Goal: Transaction & Acquisition: Purchase product/service

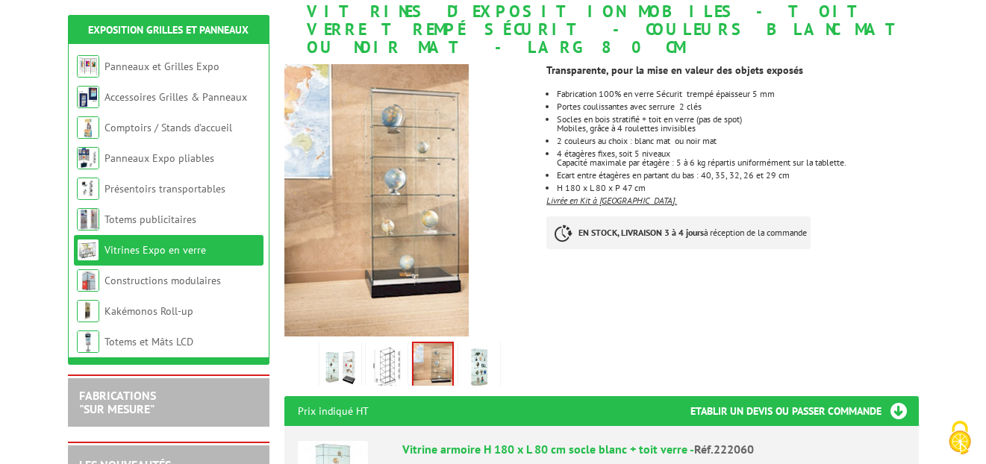
scroll to position [220, 0]
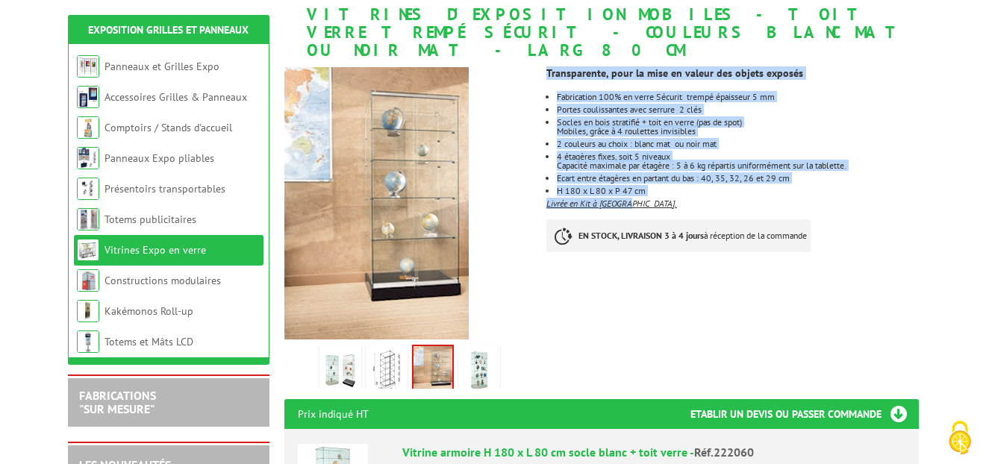
drag, startPoint x: 638, startPoint y: 184, endPoint x: 546, endPoint y: 54, distance: 159.6
click at [546, 60] on div "Transparente, pour la mise en valeur des objets exposés Fabrication 100% en ver…" at bounding box center [737, 163] width 383 height 207
copy div "Transparente, pour la mise en valeur des objets exposés Fabrication 100% en ver…"
click at [635, 140] on p "2 couleurs au choix : blanc mat ou noir mat" at bounding box center [737, 144] width 361 height 9
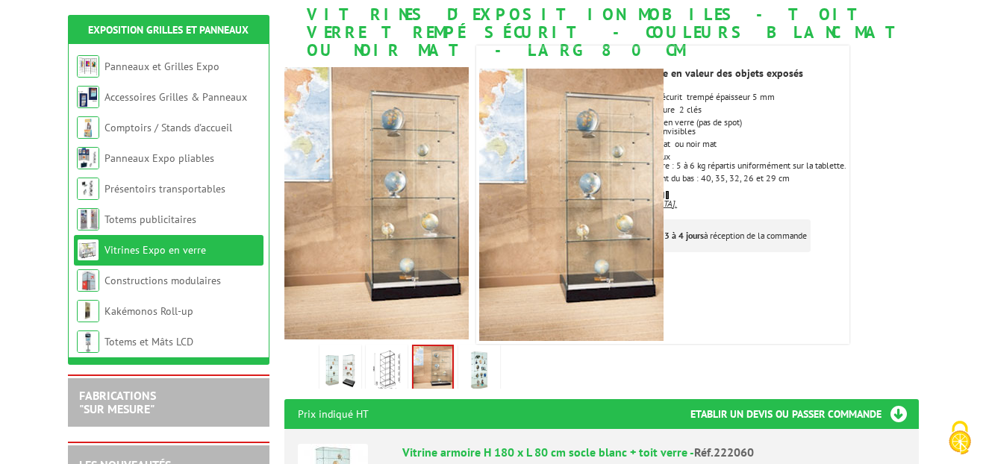
click at [380, 355] on img at bounding box center [387, 371] width 36 height 46
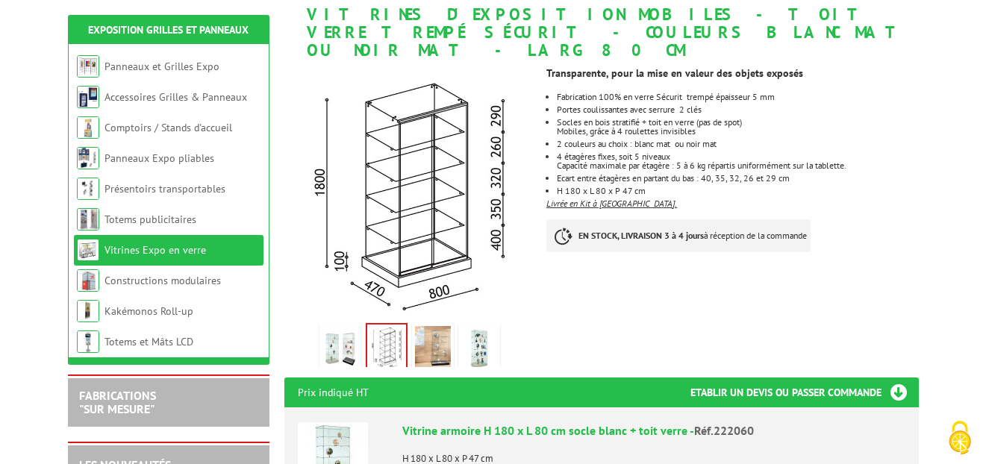
click at [755, 98] on ul "Fabrication 100% en verre Sécurit trempé épaisseur 5 mm Portes coulissantes ave…" at bounding box center [732, 144] width 372 height 103
click at [627, 152] on p "4 étagères fixes, soit 5 niveaux" at bounding box center [737, 156] width 361 height 9
click at [613, 152] on ul "Fabrication 100% en verre Sécurit trempé épaisseur 5 mm Portes coulissantes ave…" at bounding box center [732, 144] width 372 height 103
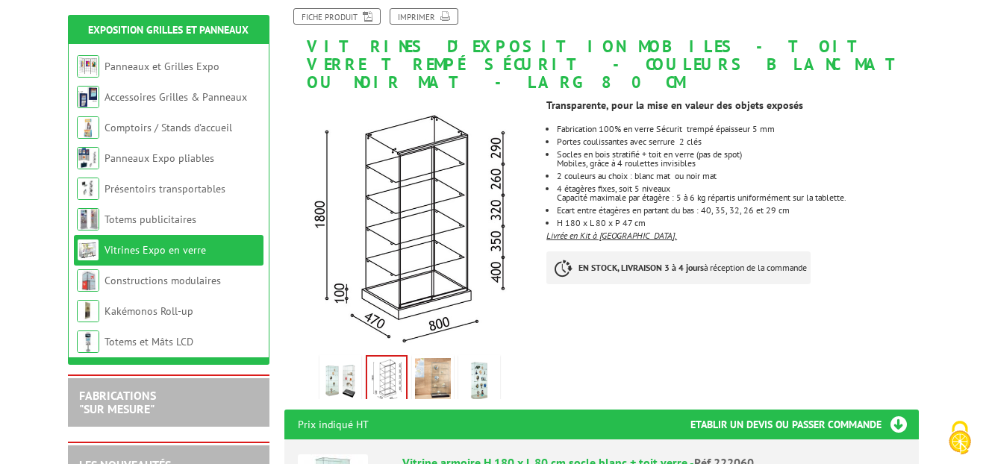
scroll to position [189, 0]
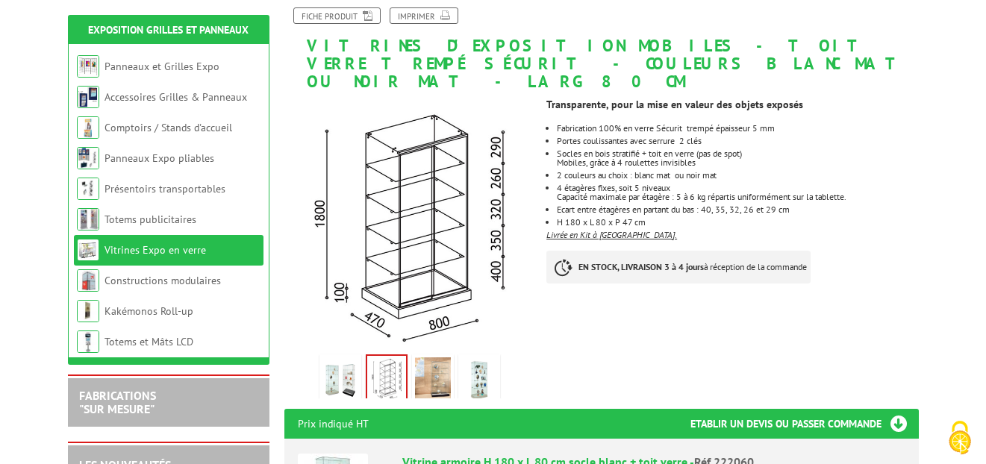
click at [333, 357] on img at bounding box center [340, 380] width 36 height 46
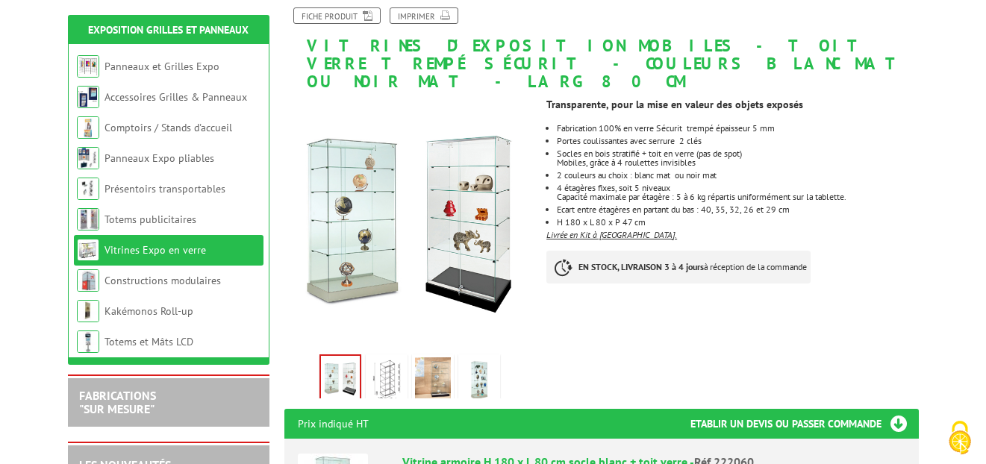
click at [389, 357] on img at bounding box center [387, 380] width 36 height 46
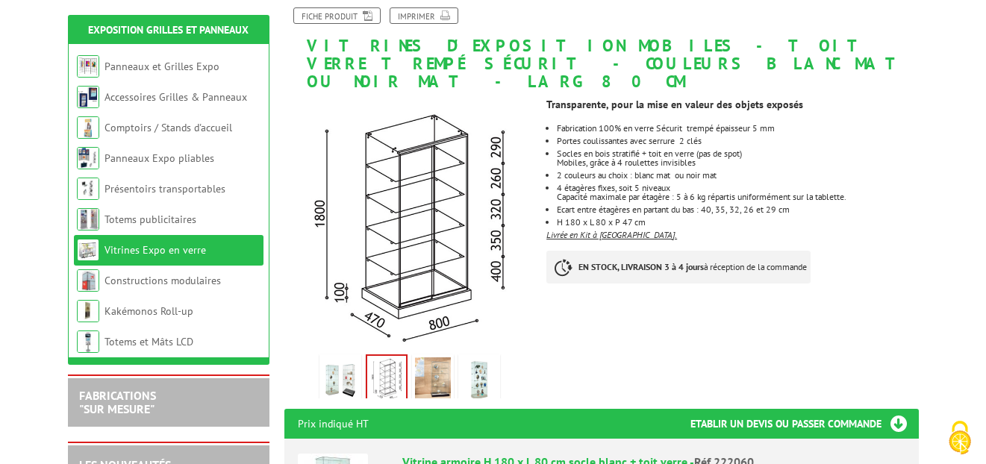
click at [427, 357] on img at bounding box center [433, 380] width 36 height 46
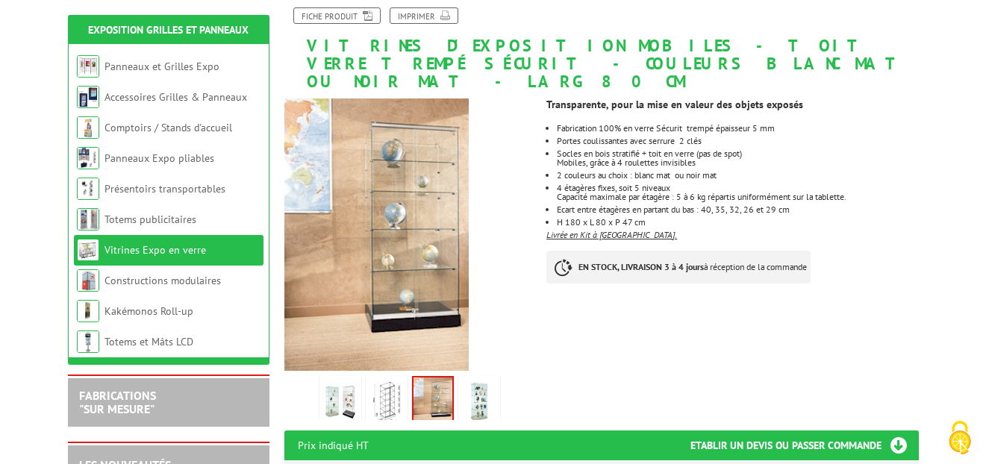
click at [487, 379] on img at bounding box center [479, 402] width 36 height 46
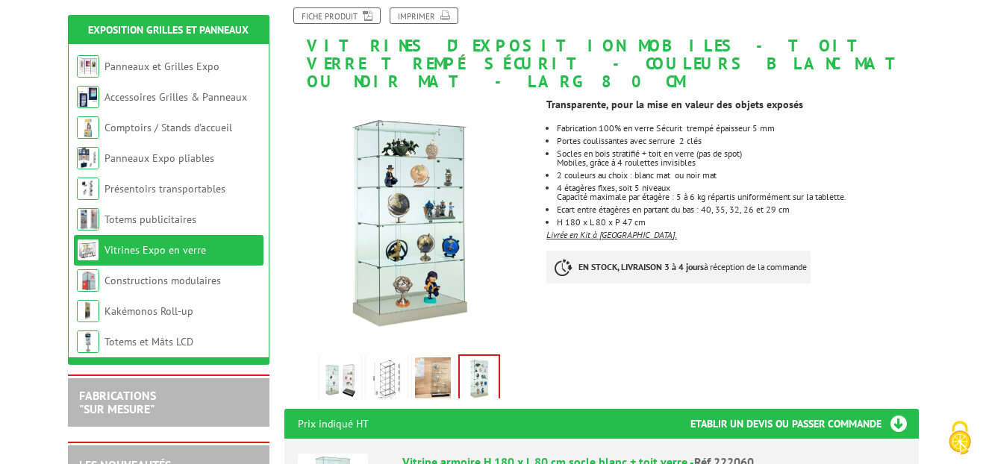
click at [342, 357] on img at bounding box center [340, 380] width 36 height 46
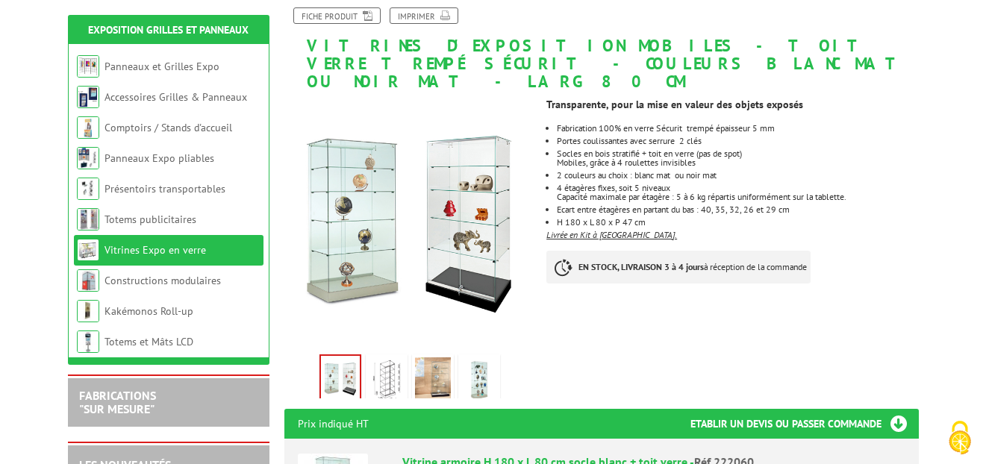
click at [658, 149] on p "Socles en bois stratifié + toit en verre (pas de spot)" at bounding box center [737, 153] width 361 height 9
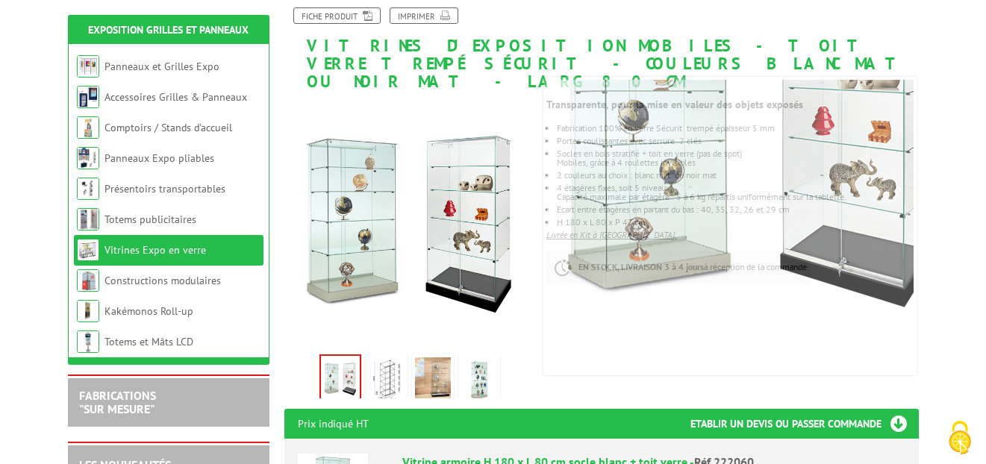
click at [376, 377] on img at bounding box center [387, 380] width 36 height 46
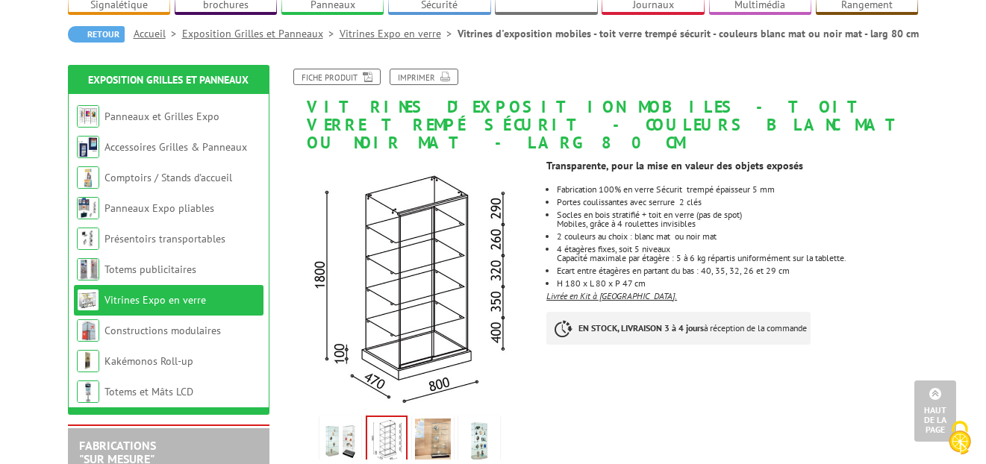
scroll to position [125, 0]
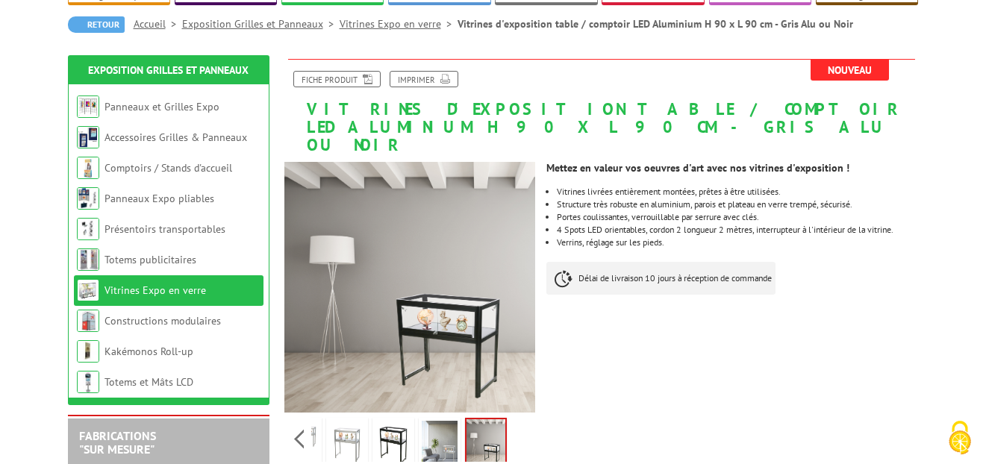
scroll to position [135, 0]
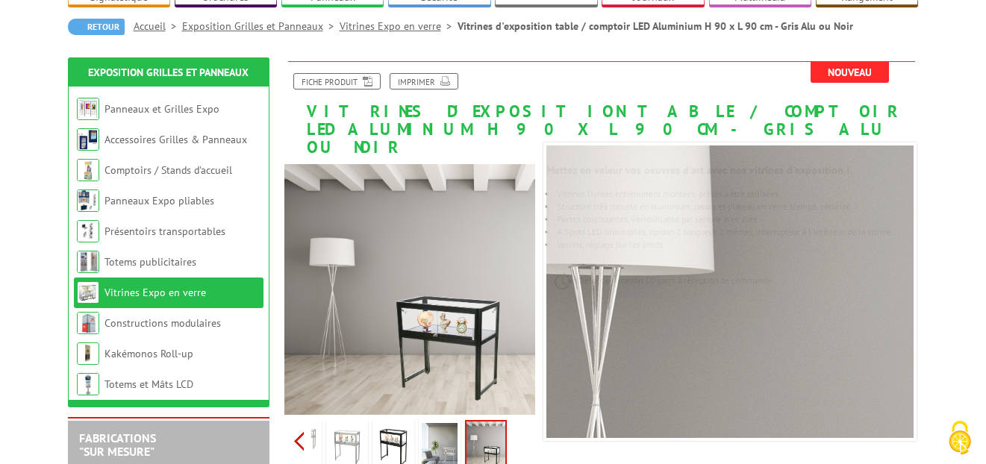
click at [301, 422] on div "Previous Next" at bounding box center [409, 441] width 251 height 52
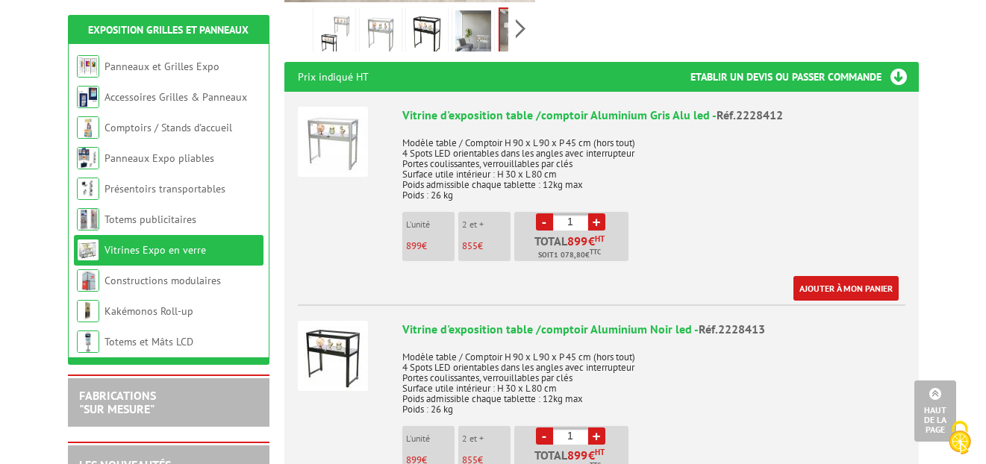
scroll to position [547, 0]
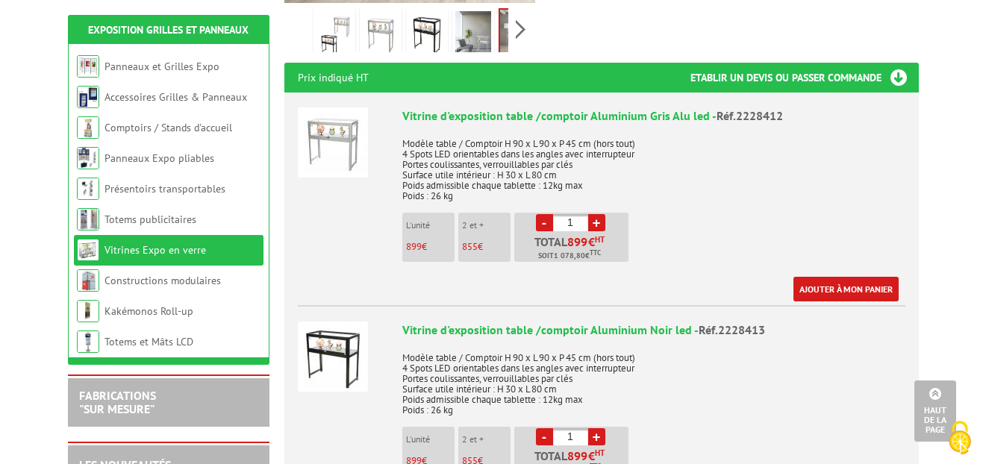
click at [626, 342] on p "Modèle table / Comptoir H 90 x L 90 x P 45 cm (hors tout) 4 Spots LED orientabl…" at bounding box center [653, 378] width 503 height 73
copy p "Modèle table / Comptoir H 90 x L 90 x P 45 cm (hors tout)"
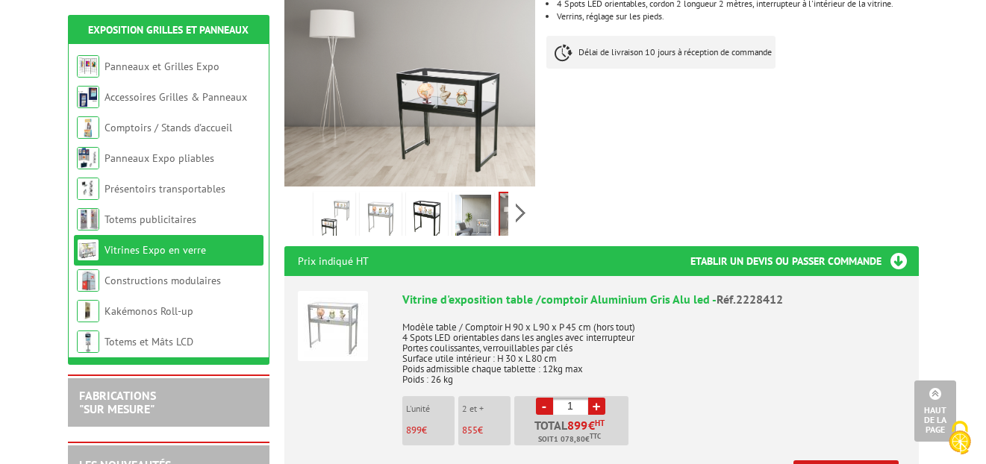
scroll to position [343, 0]
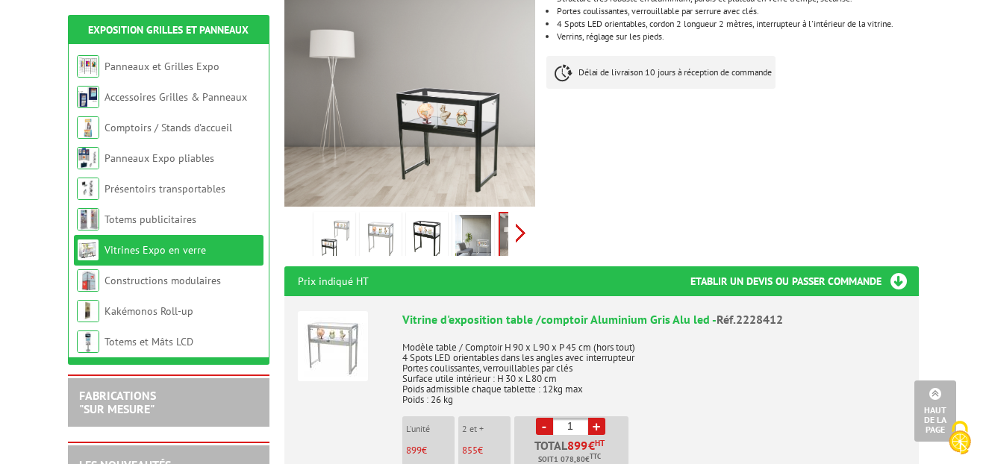
click at [522, 212] on div "Previous Next" at bounding box center [409, 233] width 251 height 52
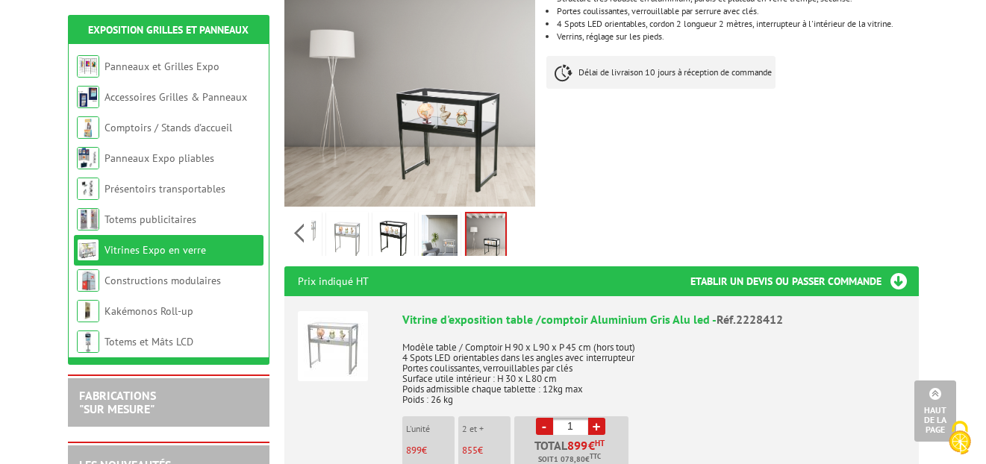
click at [434, 216] on img at bounding box center [440, 238] width 36 height 46
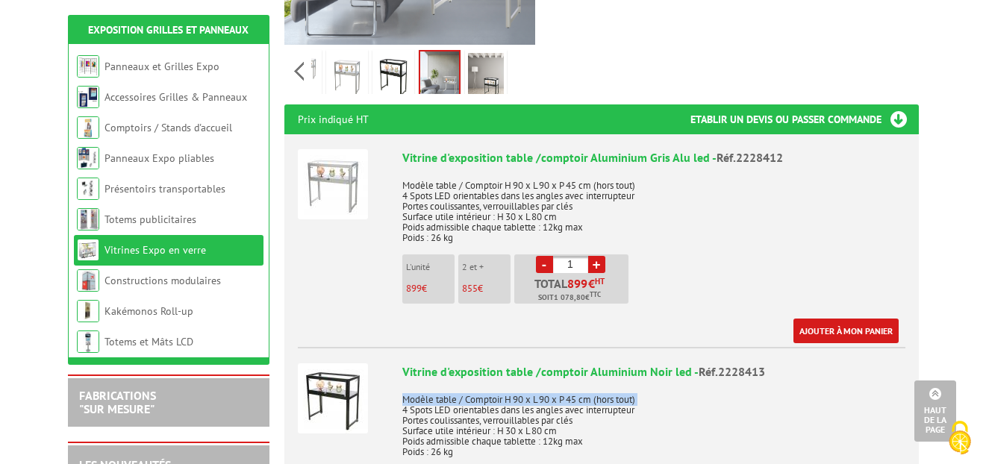
scroll to position [506, 0]
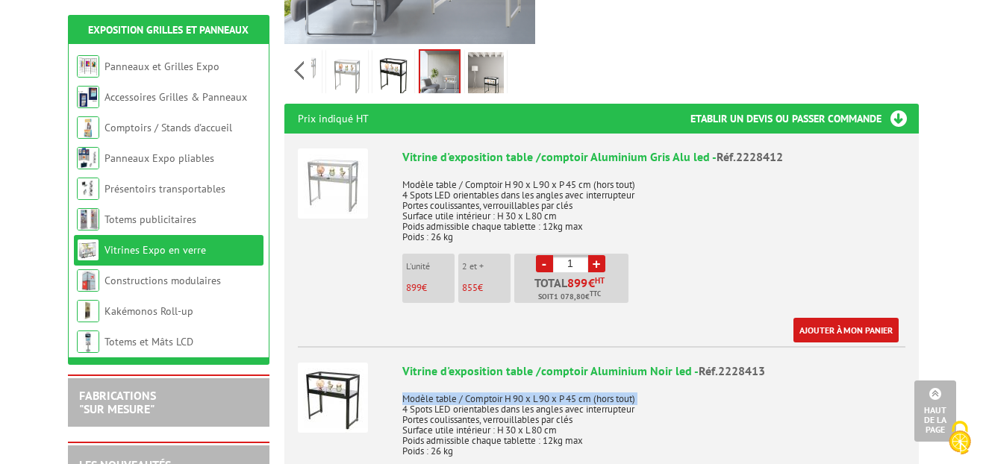
click at [755, 364] on div "Vitrine d'exposition table /comptoir Aluminium Noir led - Réf.2228413 Modèle ta…" at bounding box center [653, 460] width 503 height 194
click at [742, 363] on span "Réf.2228413" at bounding box center [731, 370] width 66 height 15
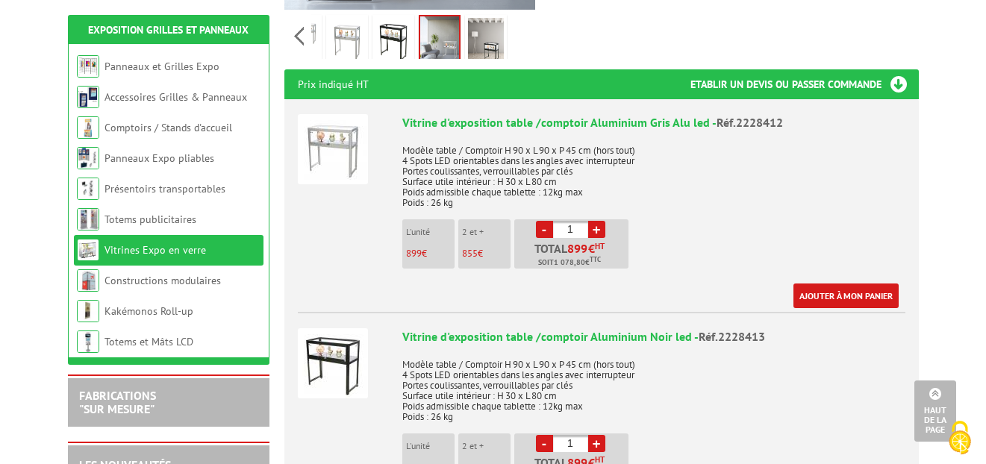
scroll to position [541, 0]
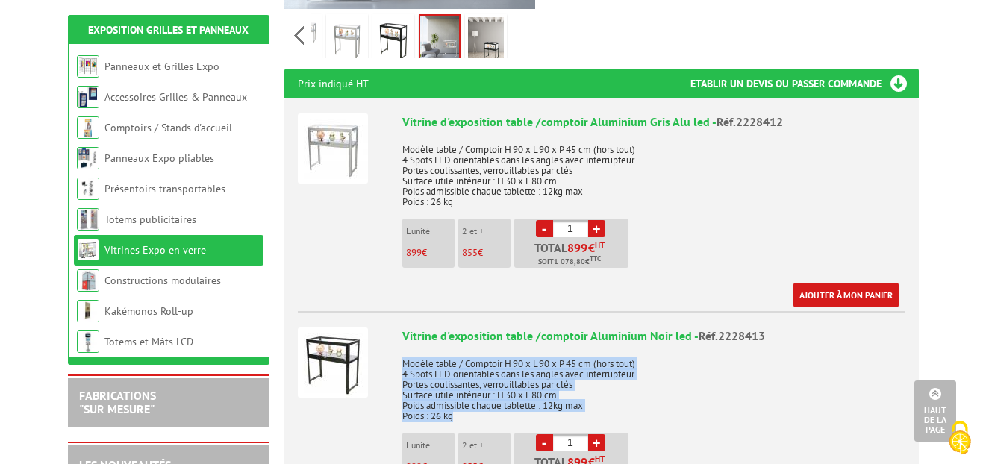
drag, startPoint x: 472, startPoint y: 398, endPoint x: 399, endPoint y: 349, distance: 87.7
click at [399, 349] on li "Vitrine d'exposition table /comptoir Aluminium Noir led - Réf.2228413 Modèle ta…" at bounding box center [601, 416] width 607 height 210
copy p "Modèle table / Comptoir H 90 x L 90 x P 45 cm (hors tout) 4 Spots LED orientabl…"
click at [545, 348] on p "Modèle table / Comptoir H 90 x L 90 x P 45 cm (hors tout) 4 Spots LED orientabl…" at bounding box center [653, 384] width 503 height 73
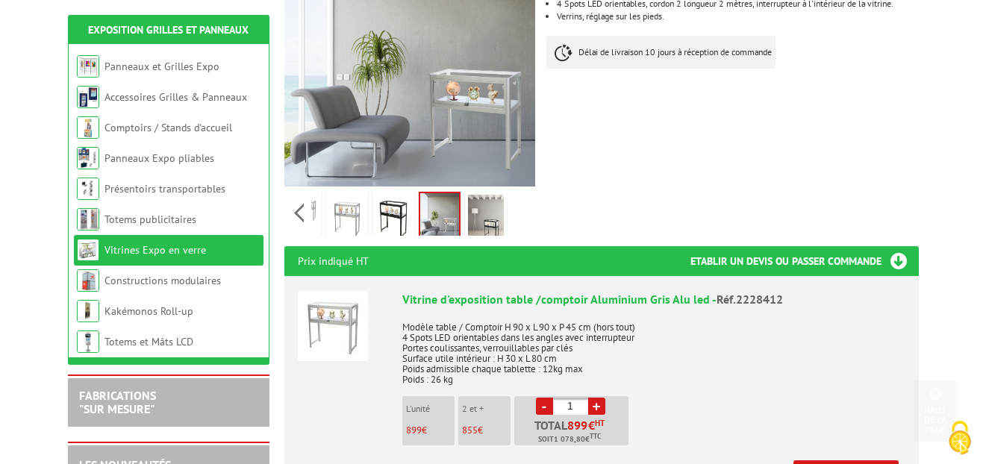
scroll to position [380, 0]
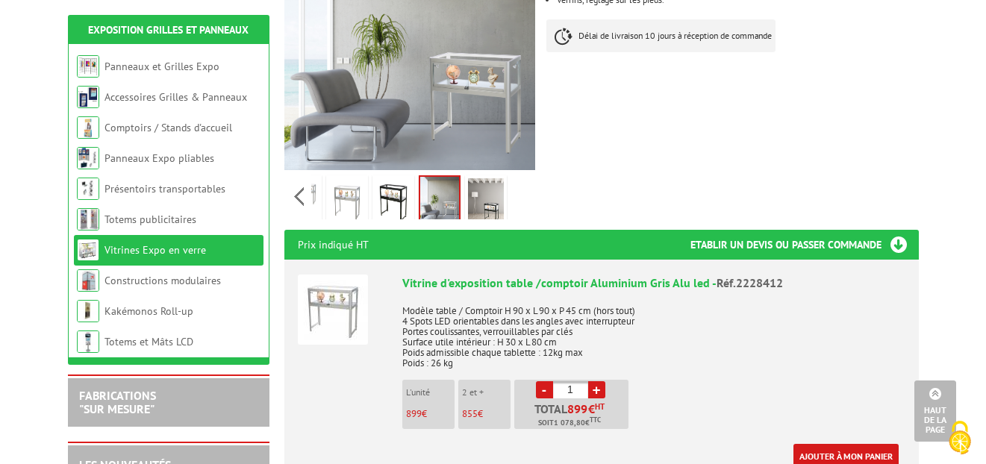
click at [668, 295] on p "Modèle table / Comptoir H 90 x L 90 x P 45 cm (hors tout) 4 Spots LED orientabl…" at bounding box center [653, 331] width 503 height 73
click at [615, 295] on p "Modèle table / Comptoir H 90 x L 90 x P 45 cm (hors tout) 4 Spots LED orientabl…" at bounding box center [653, 331] width 503 height 73
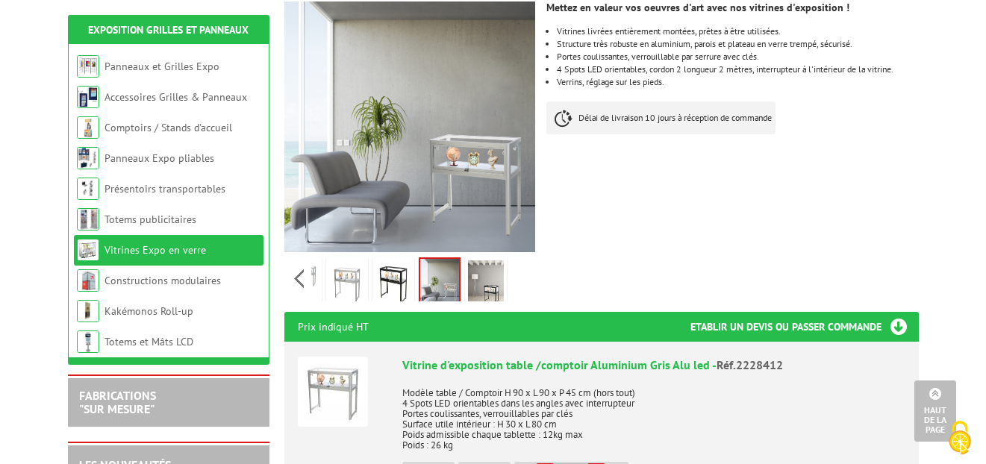
scroll to position [257, 0]
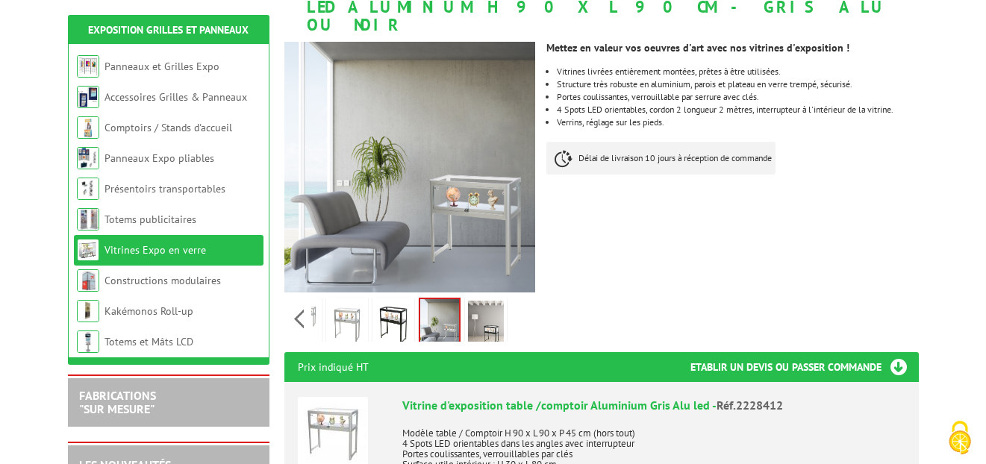
click at [389, 301] on img at bounding box center [393, 324] width 36 height 46
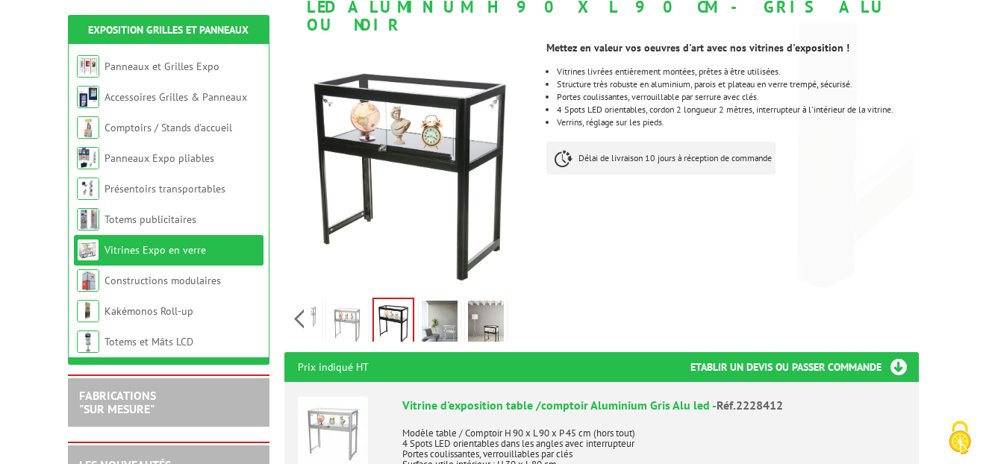
click at [441, 310] on img at bounding box center [440, 324] width 36 height 46
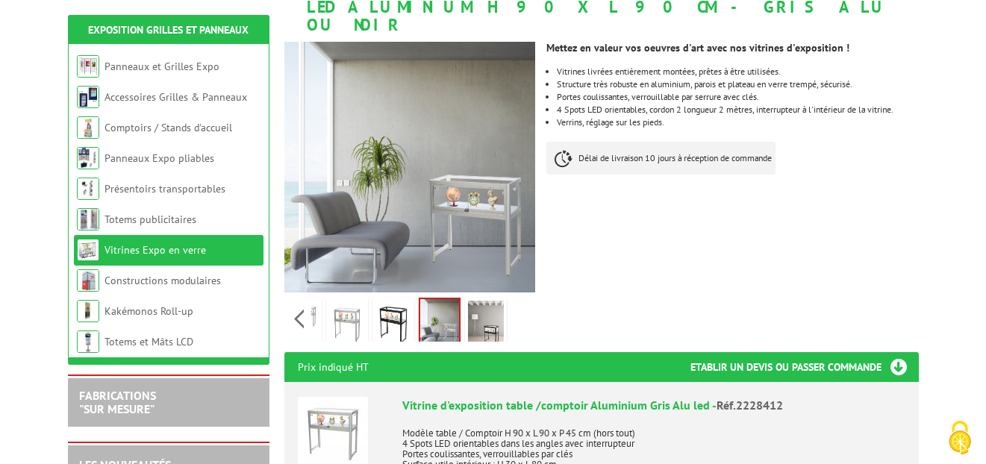
click at [495, 310] on img at bounding box center [486, 324] width 36 height 46
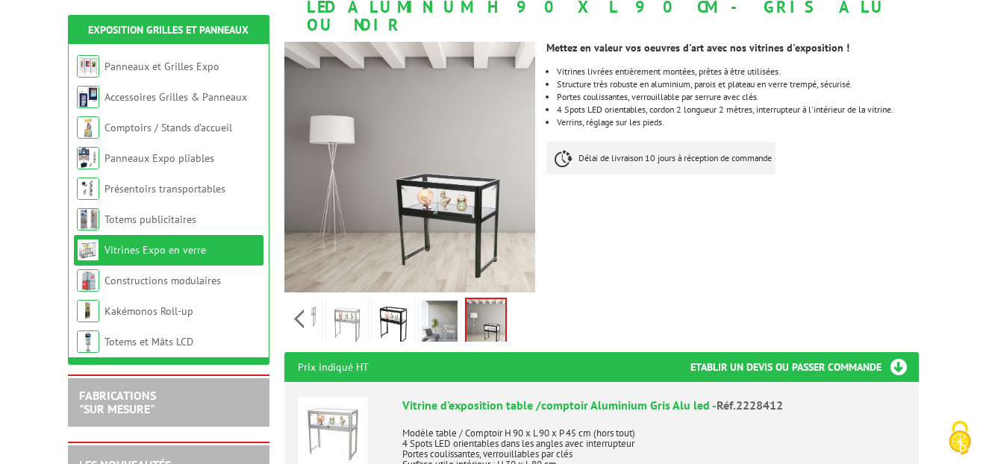
click at [701, 105] on li "4 Spots LED orientables, cordon 2 longueur 2 mètres, interrupteur à l'intérieur…" at bounding box center [737, 109] width 361 height 9
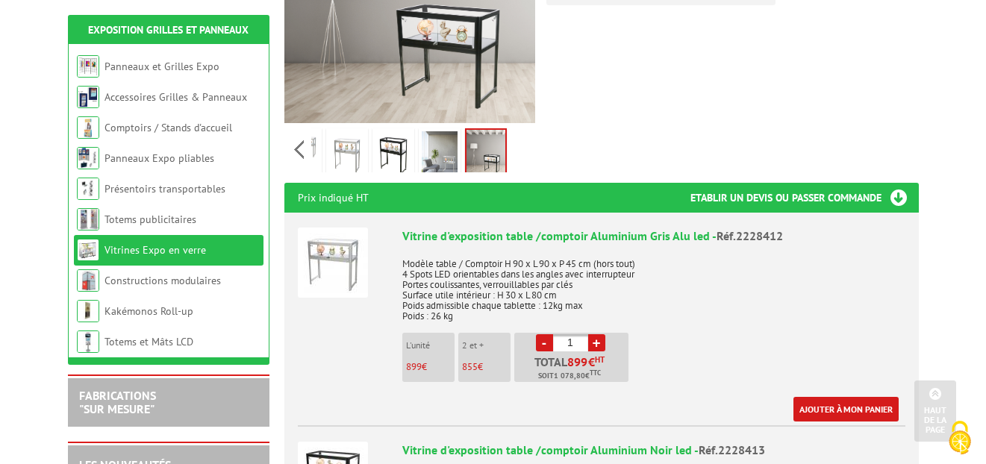
scroll to position [426, 0]
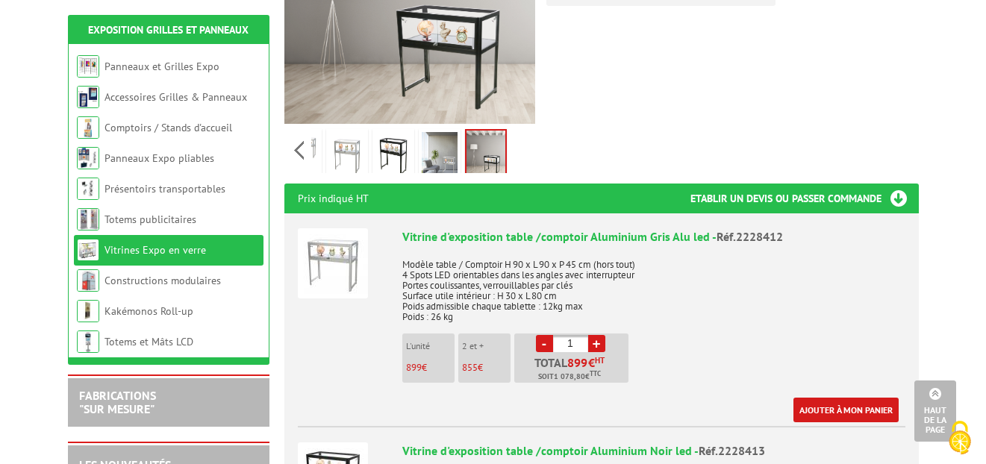
click at [662, 228] on div "Vitrine d'exposition table /comptoir Aluminium Gris Alu led - Réf.2228412" at bounding box center [653, 236] width 503 height 17
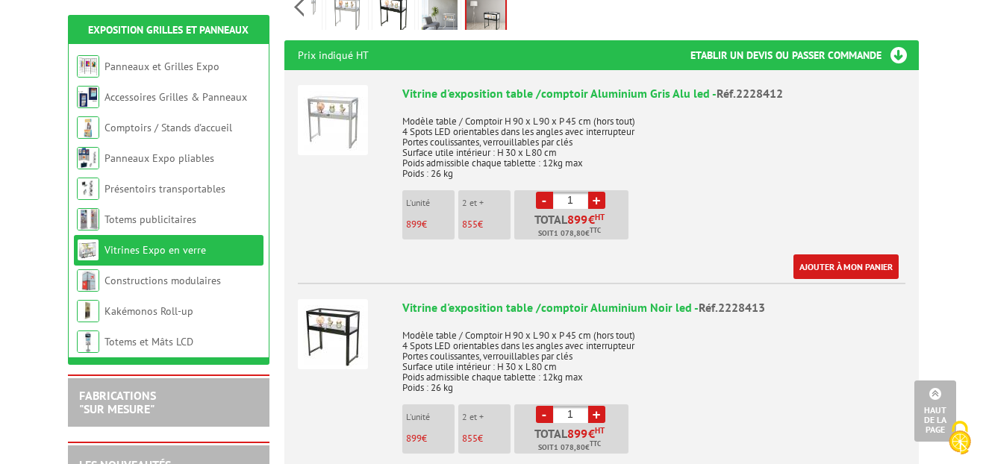
scroll to position [594, 0]
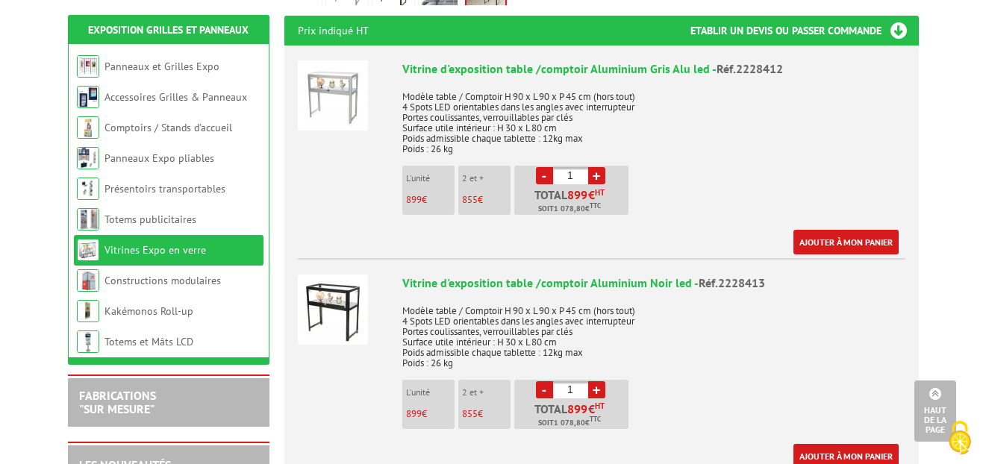
click at [593, 381] on link "+" at bounding box center [596, 389] width 17 height 17
type input "3"
click at [592, 318] on p "Modèle table / Comptoir H 90 x L 90 x P 45 cm (hors tout) 4 Spots LED orientabl…" at bounding box center [653, 331] width 503 height 73
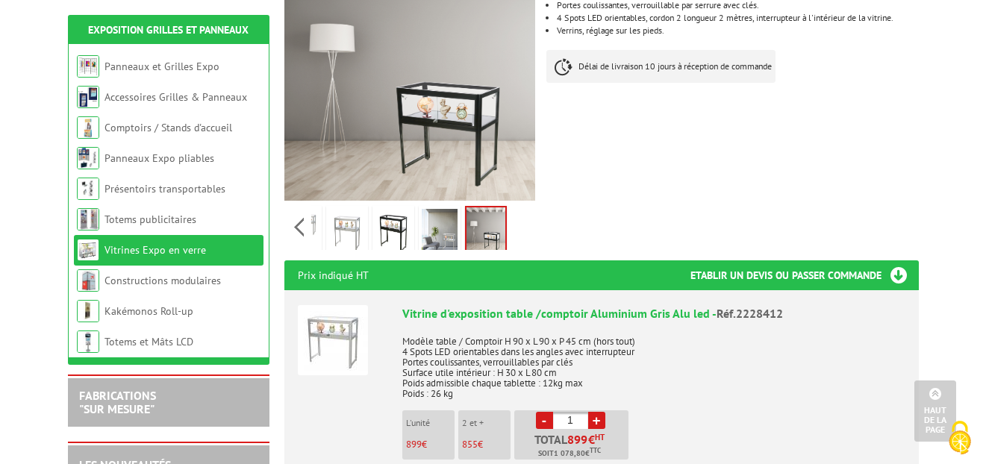
scroll to position [354, 0]
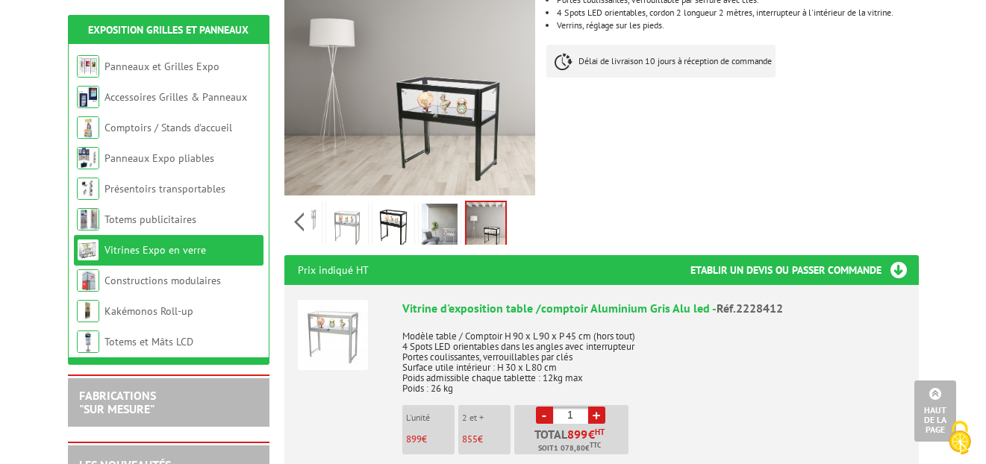
click at [600, 325] on p "Modèle table / Comptoir H 90 x L 90 x P 45 cm (hors tout) 4 Spots LED orientabl…" at bounding box center [653, 357] width 503 height 73
